Goal: Check status: Check status

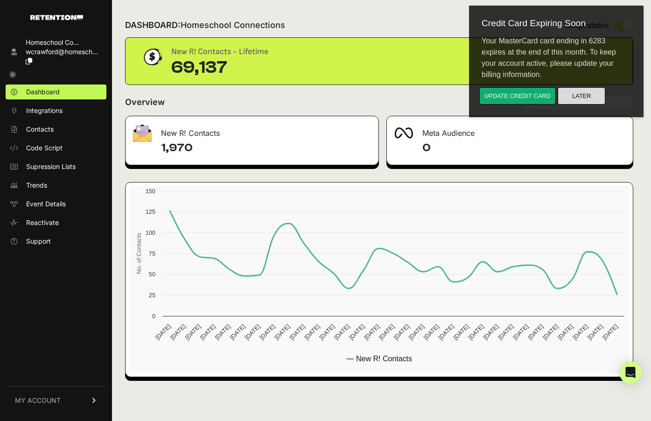
click at [598, 97] on button "Later" at bounding box center [582, 95] width 48 height 17
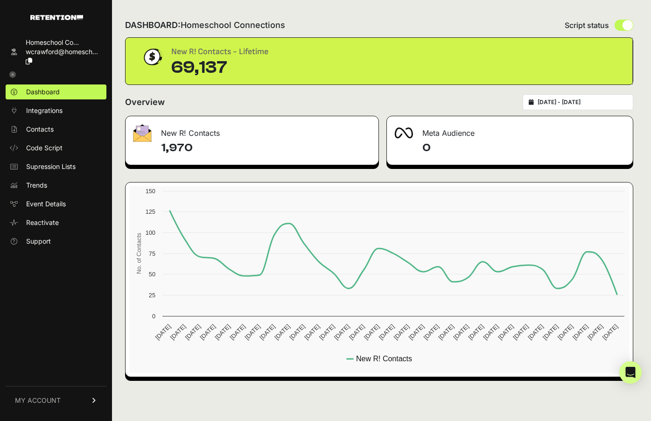
type input "[DATE]"
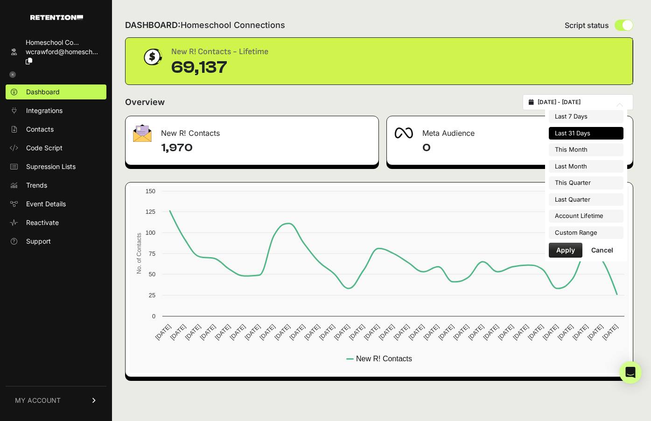
click at [599, 98] on input "[DATE] - [DATE]" at bounding box center [583, 101] width 90 height 7
type input "[DATE]"
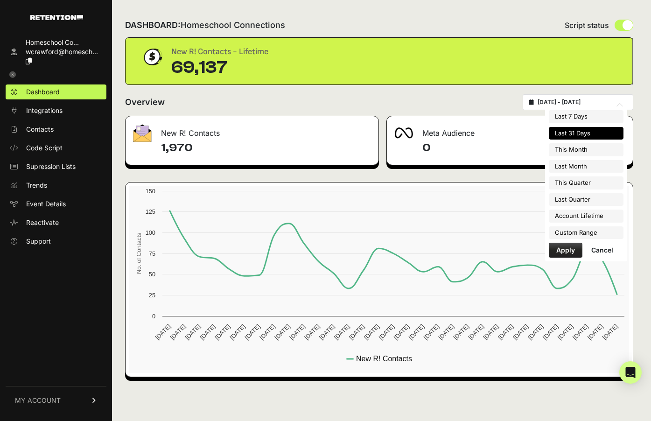
type input "[DATE]"
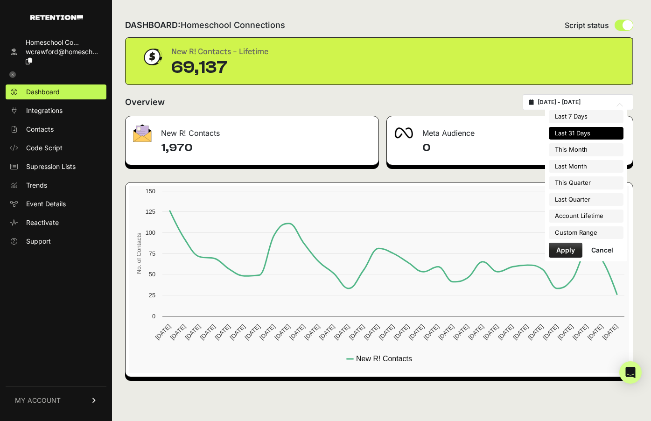
type input "[DATE]"
click at [591, 231] on li "Custom Range" at bounding box center [586, 232] width 75 height 13
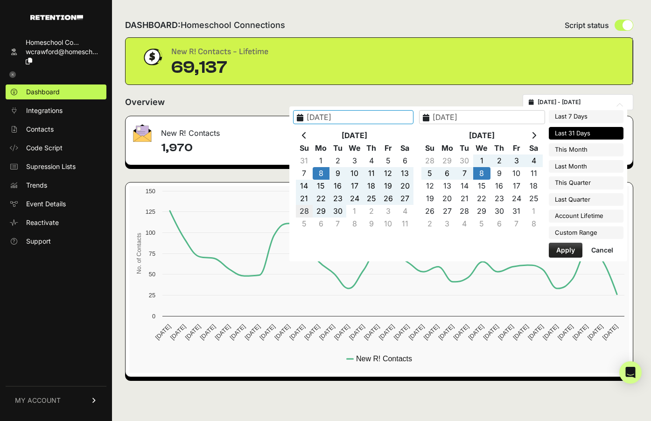
type input "[DATE]"
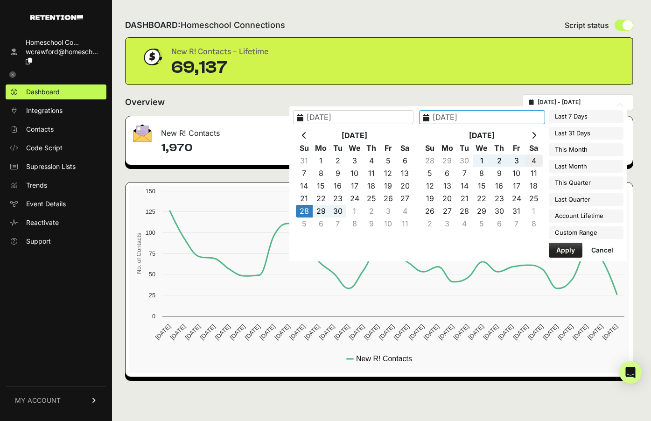
type input "[DATE]"
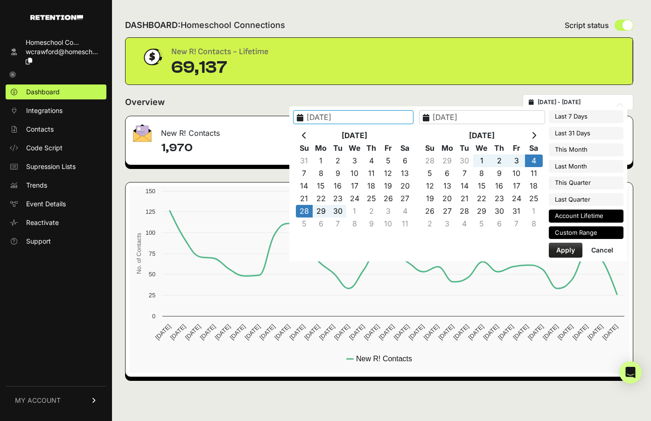
type input "[DATE]"
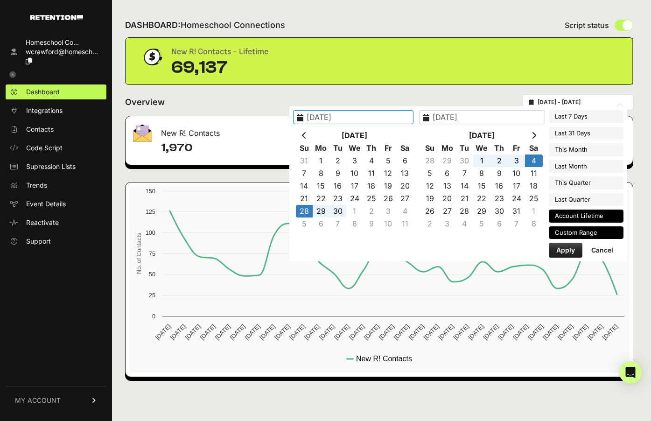
type input "[DATE]"
click at [561, 252] on button "Apply" at bounding box center [566, 250] width 34 height 15
type input "[DATE] - [DATE]"
